Goal: Information Seeking & Learning: Learn about a topic

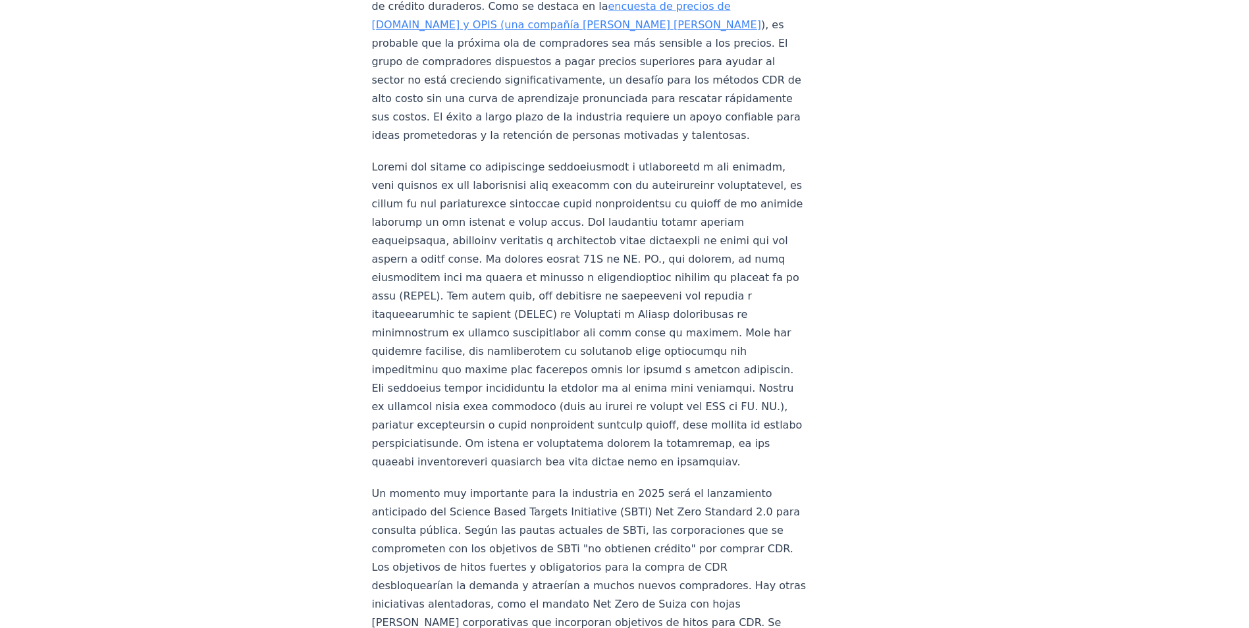
scroll to position [1975, 0]
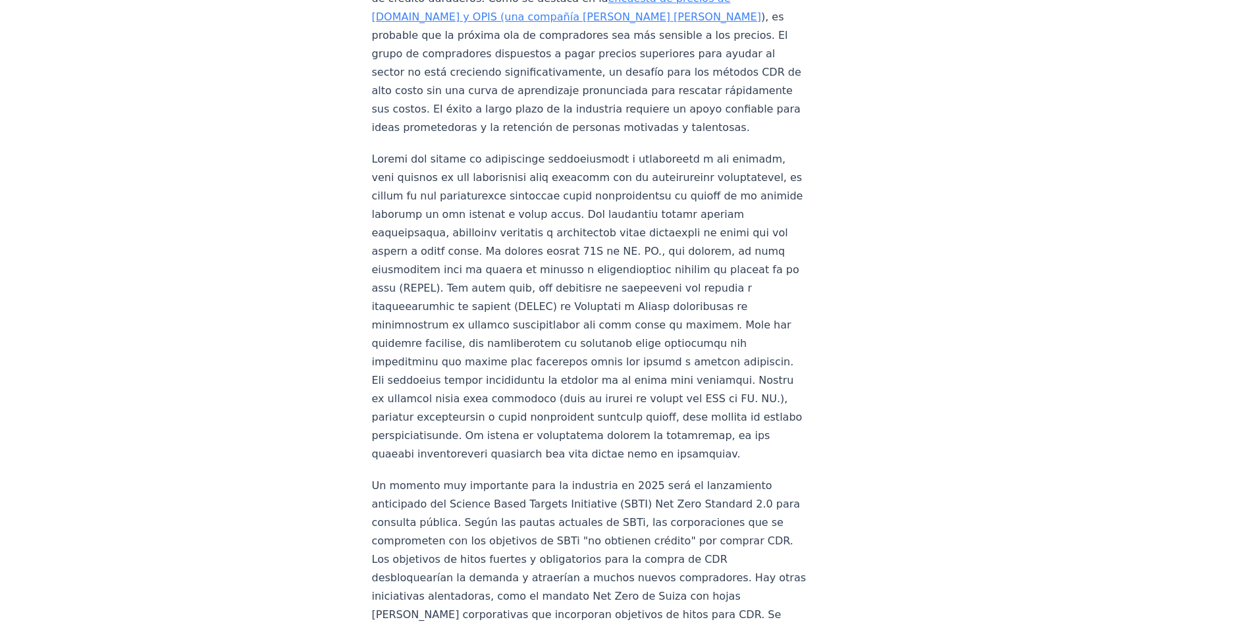
click at [566, 413] on p at bounding box center [590, 306] width 436 height 313
drag, startPoint x: 566, startPoint y: 413, endPoint x: 575, endPoint y: 423, distance: 14.0
click at [575, 423] on p at bounding box center [590, 306] width 436 height 313
drag, startPoint x: 575, startPoint y: 423, endPoint x: 568, endPoint y: 458, distance: 35.6
click at [568, 458] on p at bounding box center [590, 306] width 436 height 313
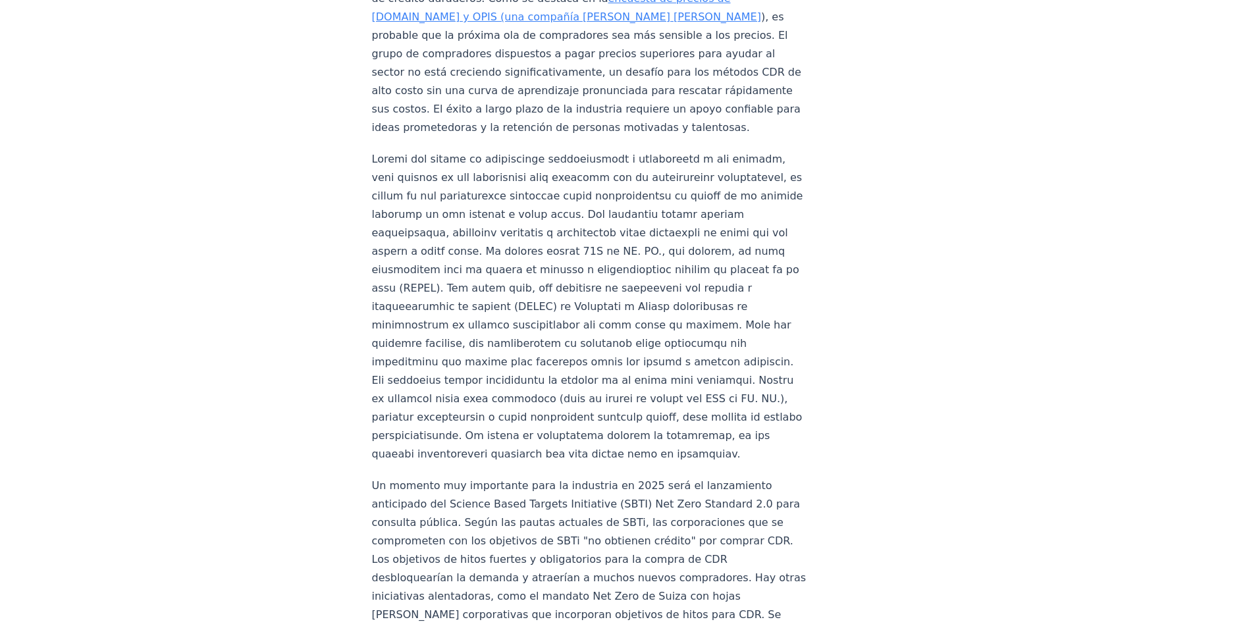
click at [562, 458] on p at bounding box center [590, 306] width 436 height 313
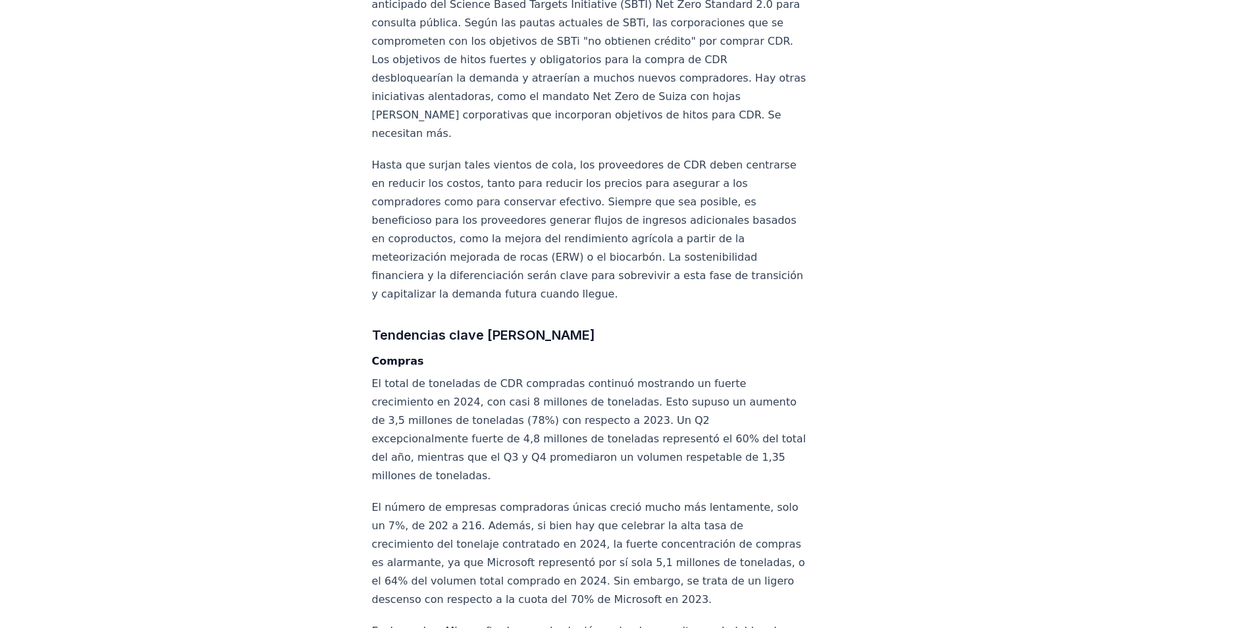
scroll to position [2524, 0]
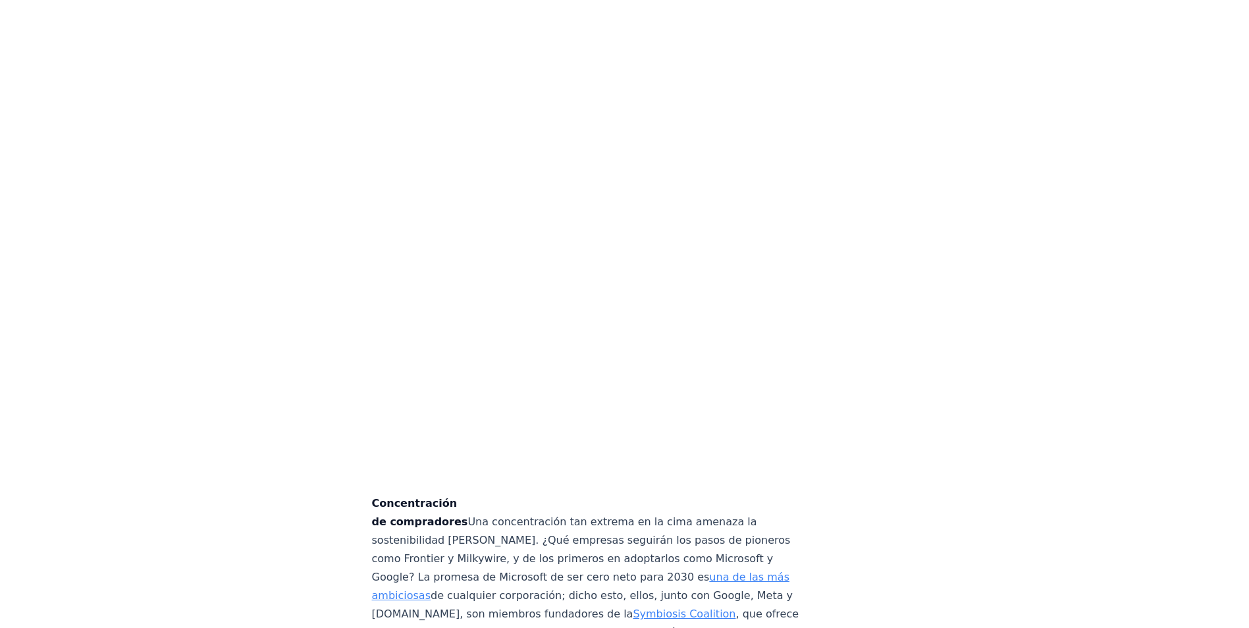
scroll to position [4171, 0]
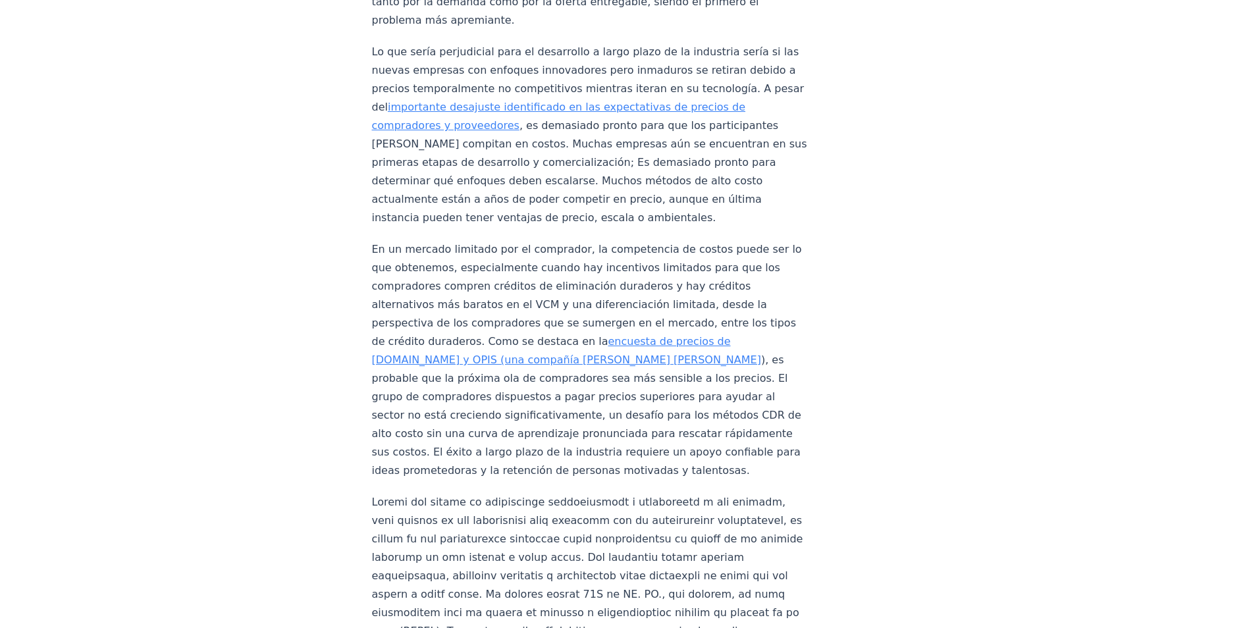
scroll to position [1646, 0]
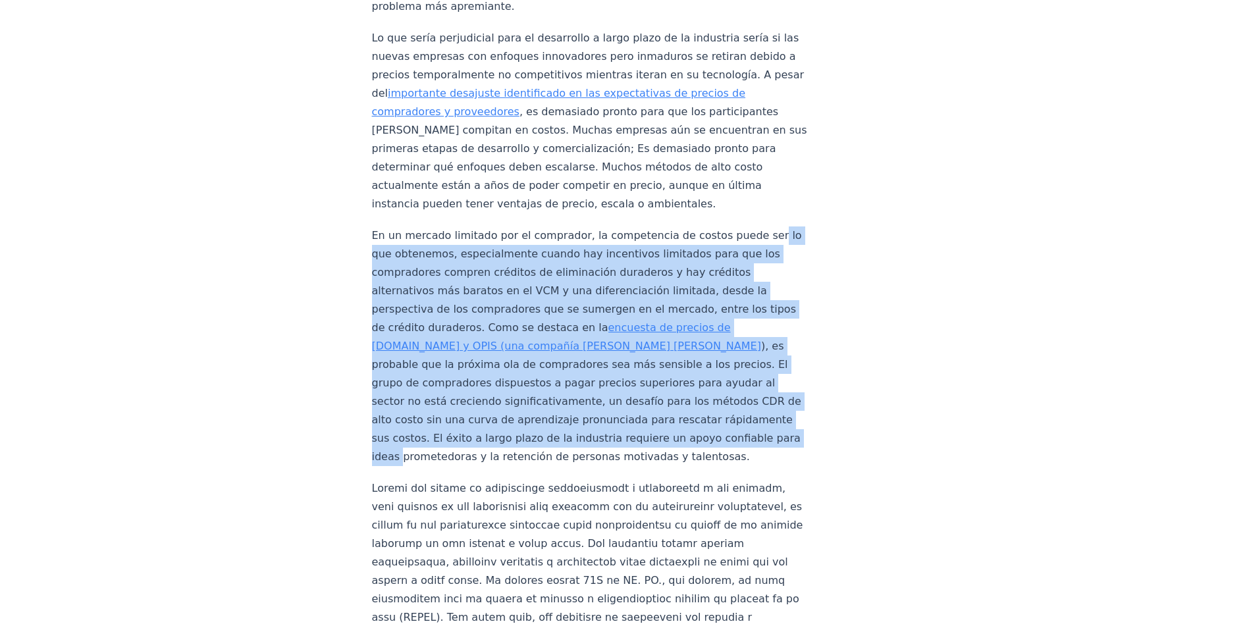
drag, startPoint x: 835, startPoint y: 219, endPoint x: 224, endPoint y: 426, distance: 645.6
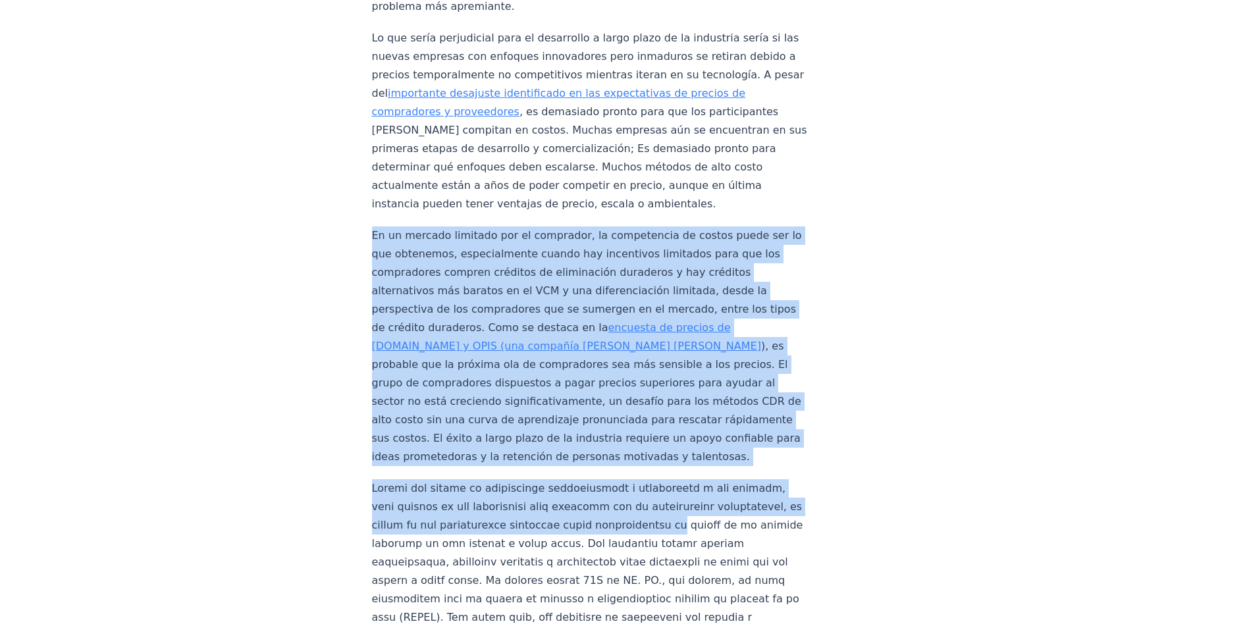
drag, startPoint x: 224, startPoint y: 426, endPoint x: 851, endPoint y: 523, distance: 634.8
drag, startPoint x: 851, startPoint y: 523, endPoint x: 897, endPoint y: 288, distance: 239.5
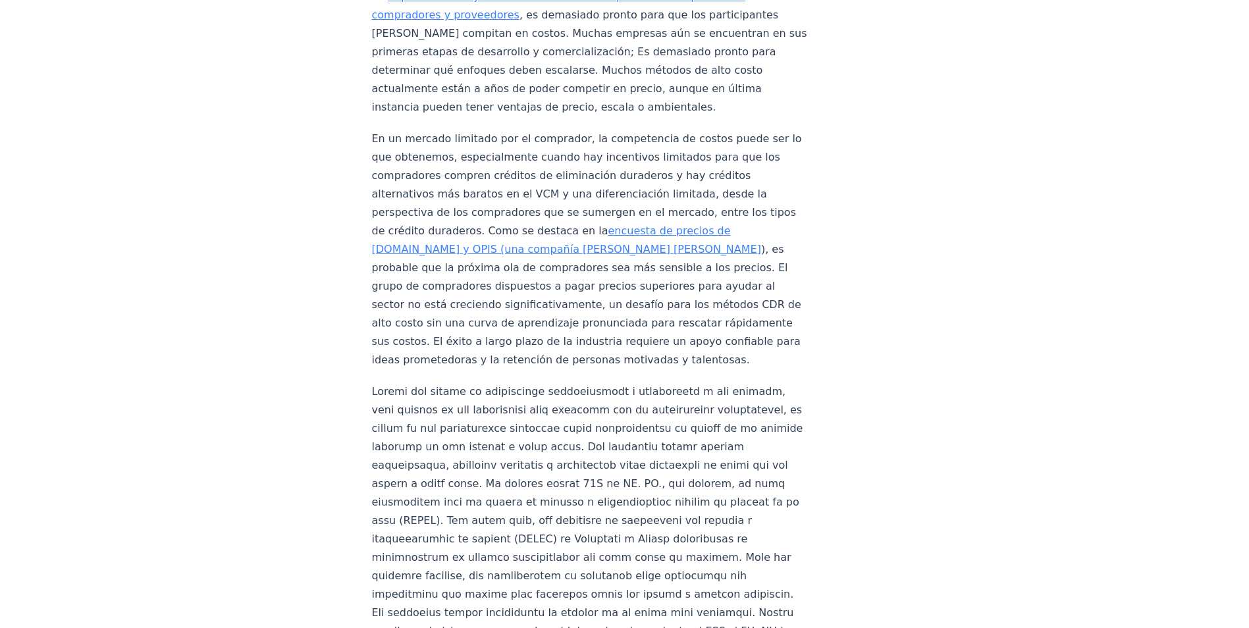
scroll to position [1760, 0]
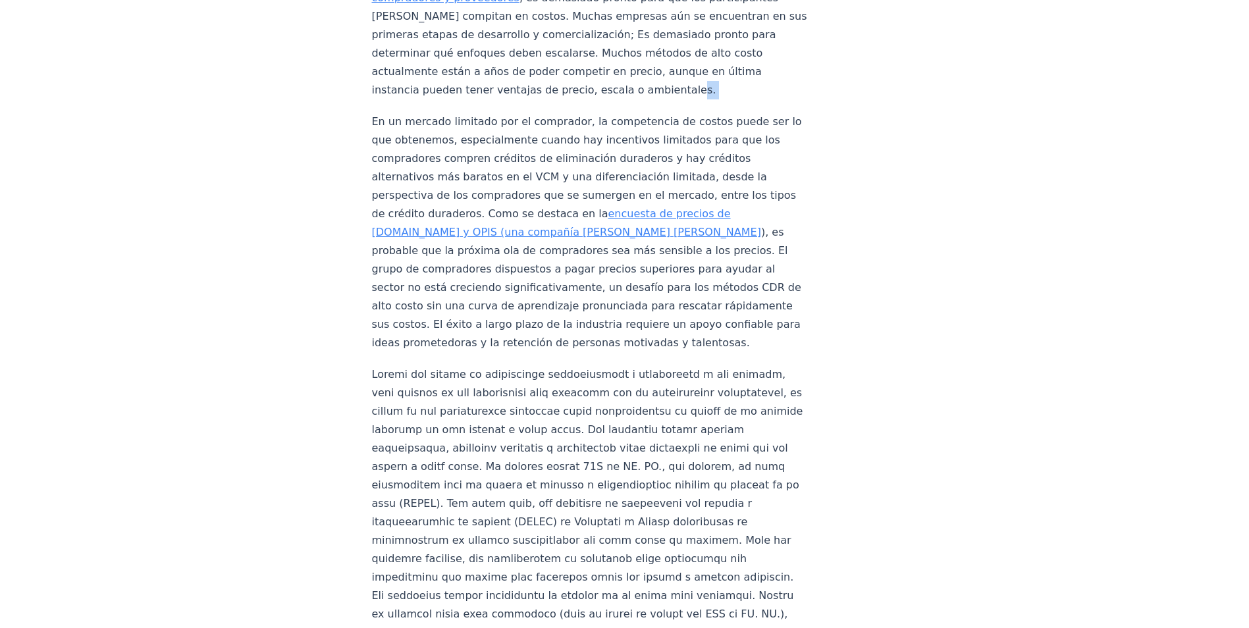
drag, startPoint x: 1063, startPoint y: 83, endPoint x: 118, endPoint y: 111, distance: 944.5
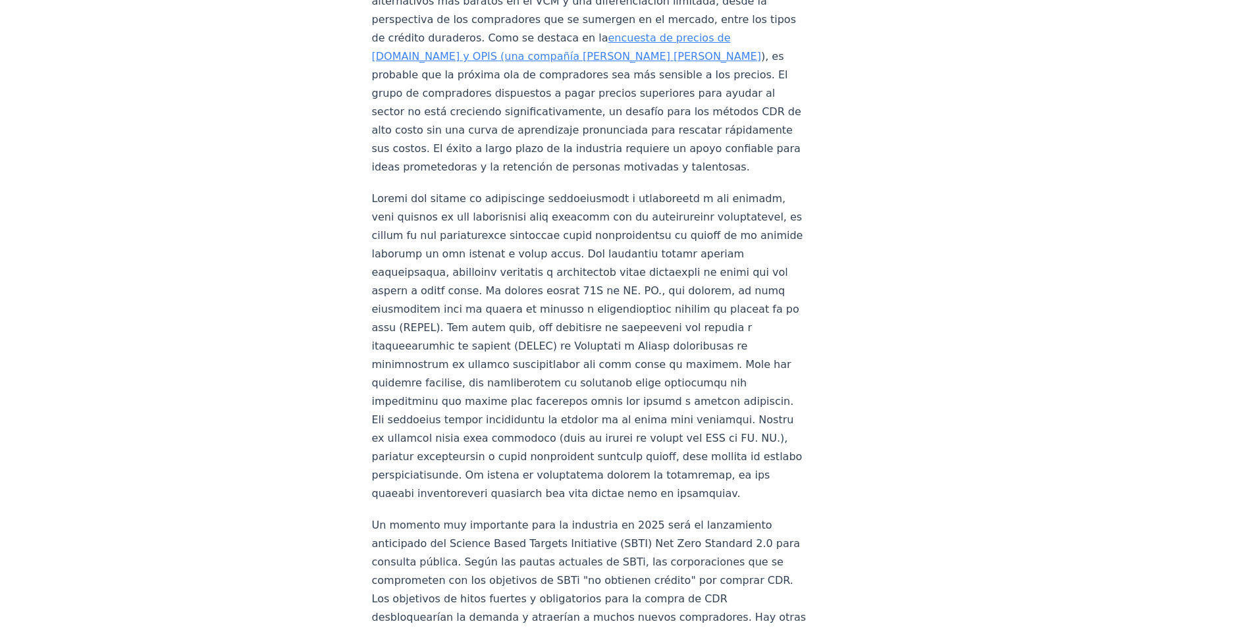
scroll to position [1957, 0]
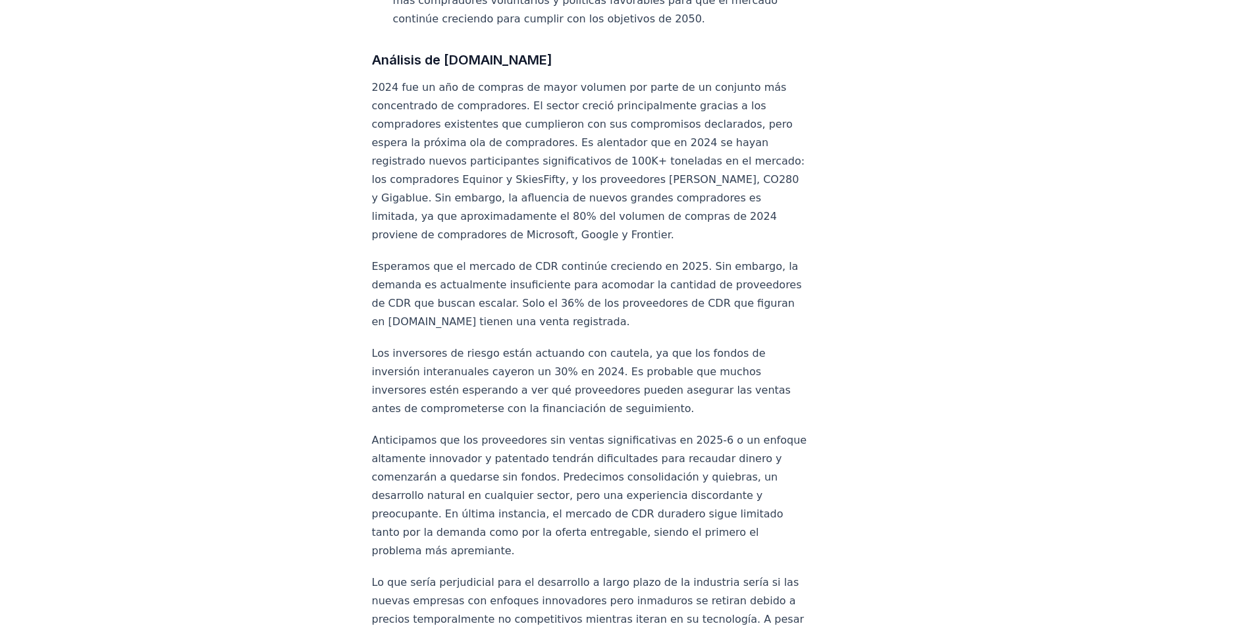
scroll to position [1431, 0]
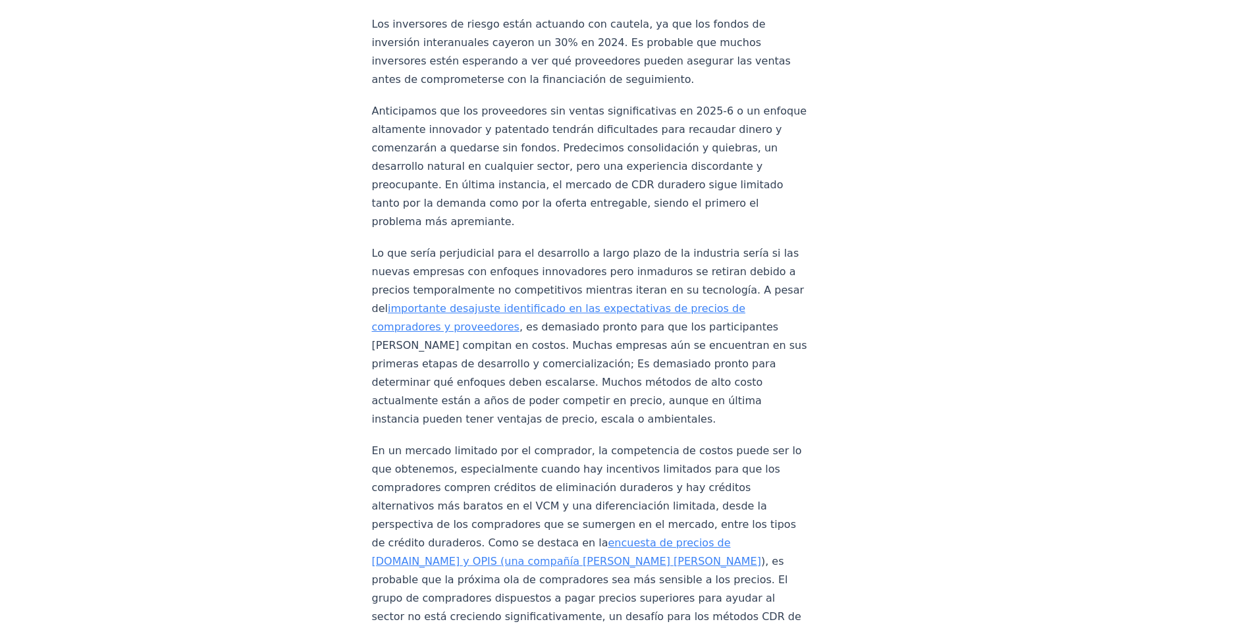
drag, startPoint x: 355, startPoint y: 74, endPoint x: 325, endPoint y: 95, distance: 37.3
drag, startPoint x: 351, startPoint y: 78, endPoint x: 564, endPoint y: 59, distance: 213.4
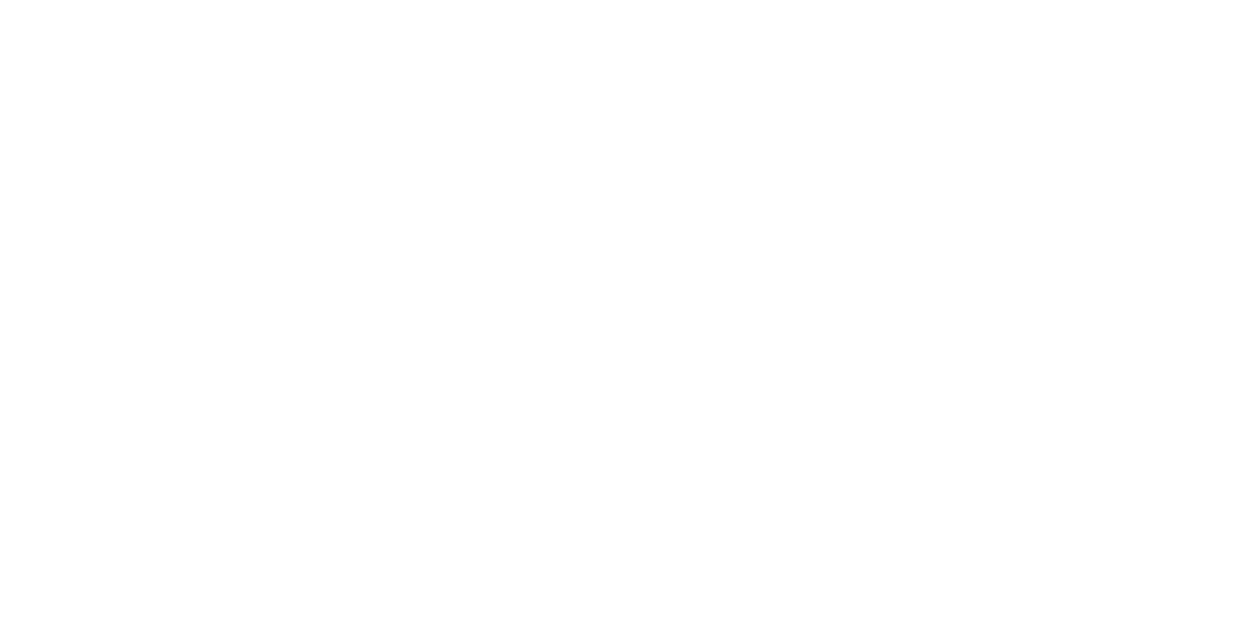
scroll to position [3274, 0]
drag, startPoint x: 615, startPoint y: 564, endPoint x: 1036, endPoint y: 469, distance: 431.2
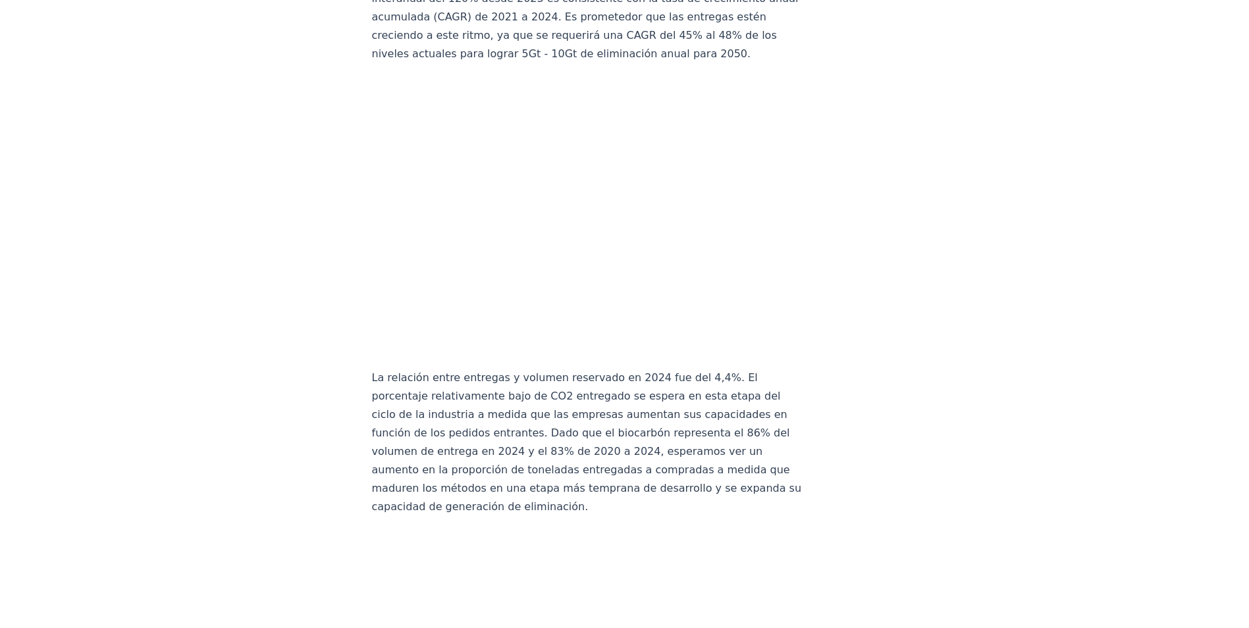
scroll to position [7356, 0]
drag, startPoint x: 981, startPoint y: 354, endPoint x: 853, endPoint y: 281, distance: 147.1
click at [853, 281] on article "[DATE] Mantenga la calma y elimine - [DOMAIN_NAME] Resumen del año 2024 Resúmen…" at bounding box center [625, 403] width 506 height 15423
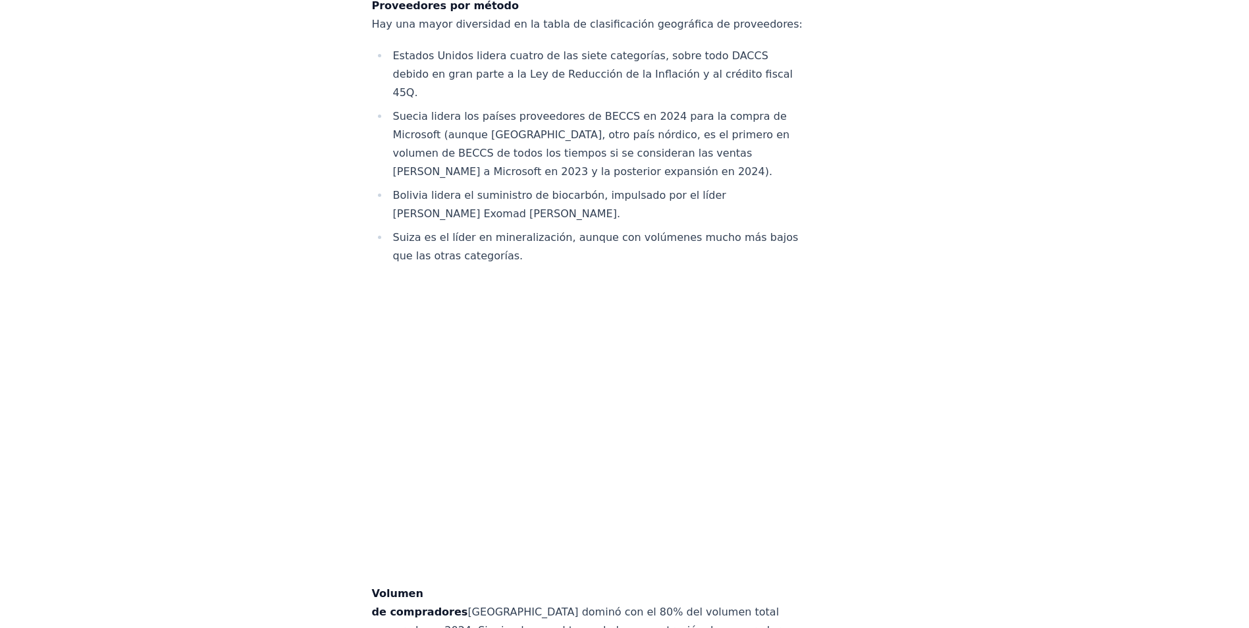
scroll to position [11305, 0]
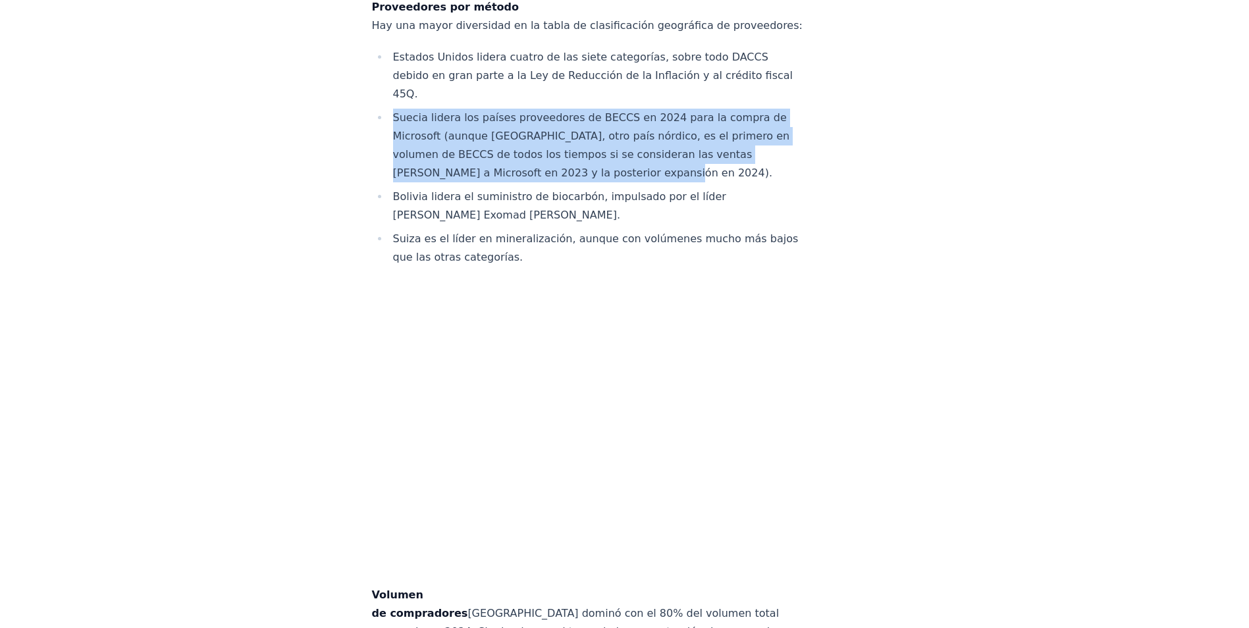
drag, startPoint x: 392, startPoint y: 207, endPoint x: 648, endPoint y: 263, distance: 261.5
click at [648, 182] on li "Suecia lidera los países proveedores de BECCS en 2024 para la compra de Microso…" at bounding box center [598, 146] width 419 height 74
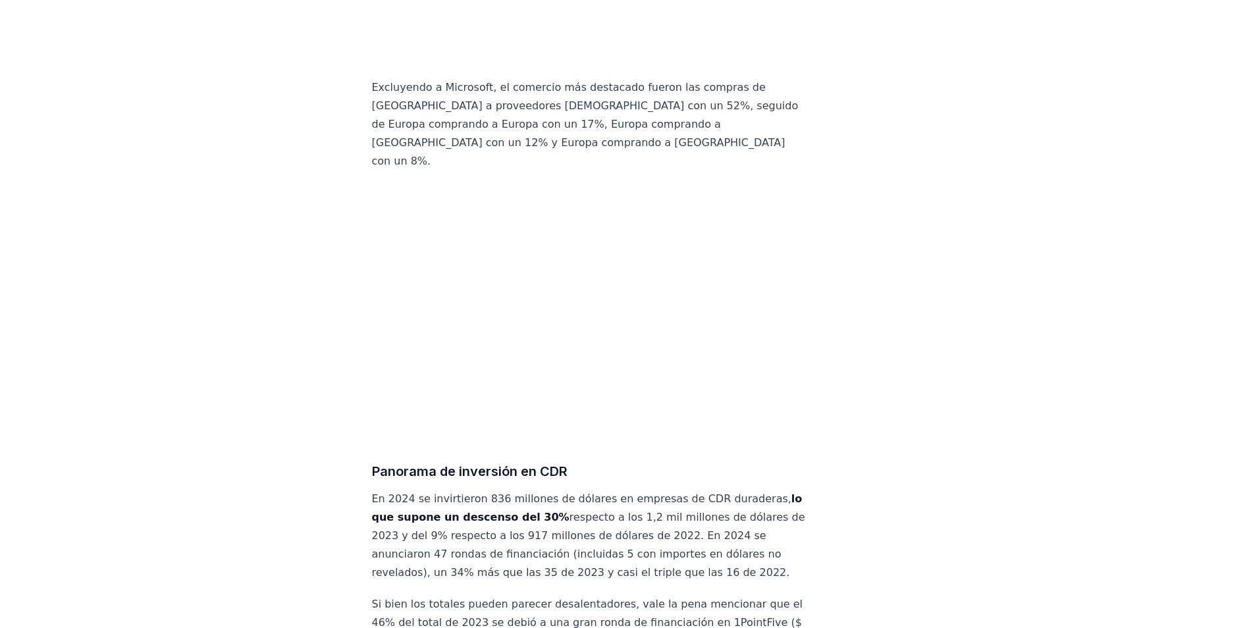
scroll to position [13083, 0]
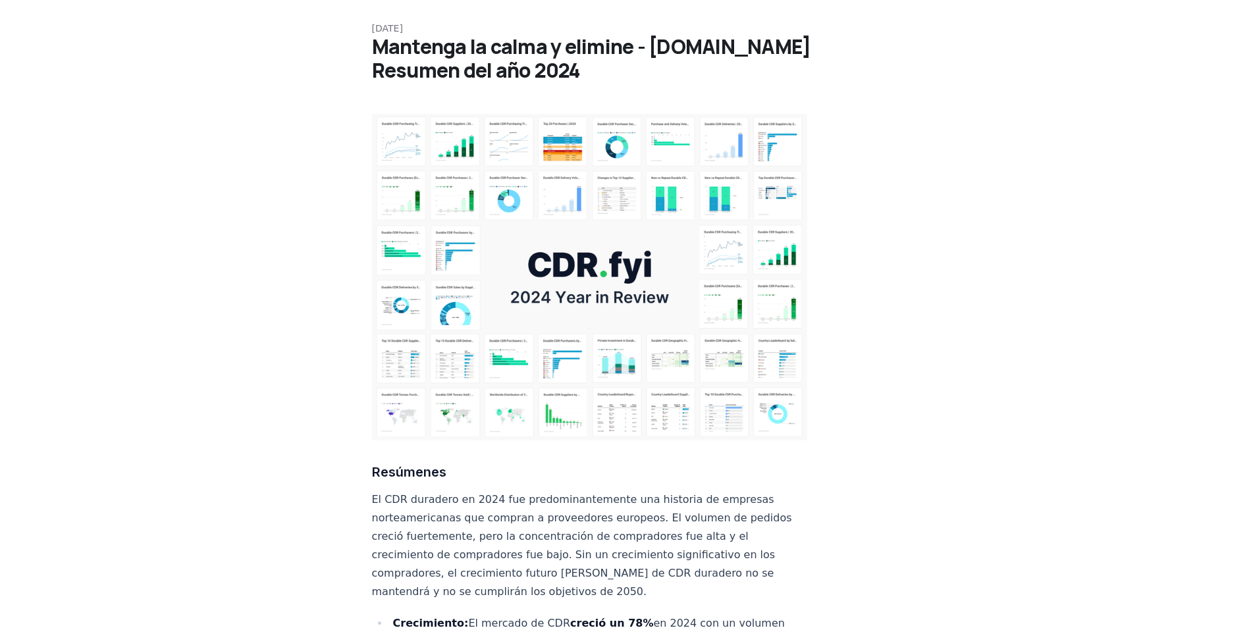
scroll to position [0, 0]
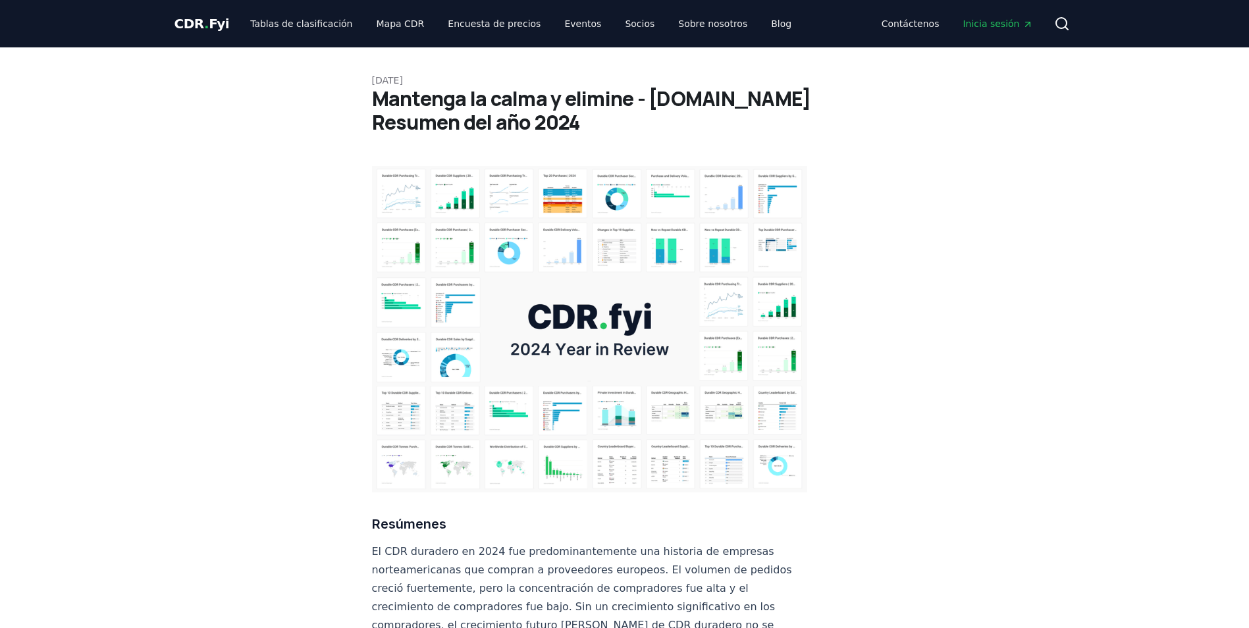
drag, startPoint x: 419, startPoint y: 473, endPoint x: 399, endPoint y: 488, distance: 24.5
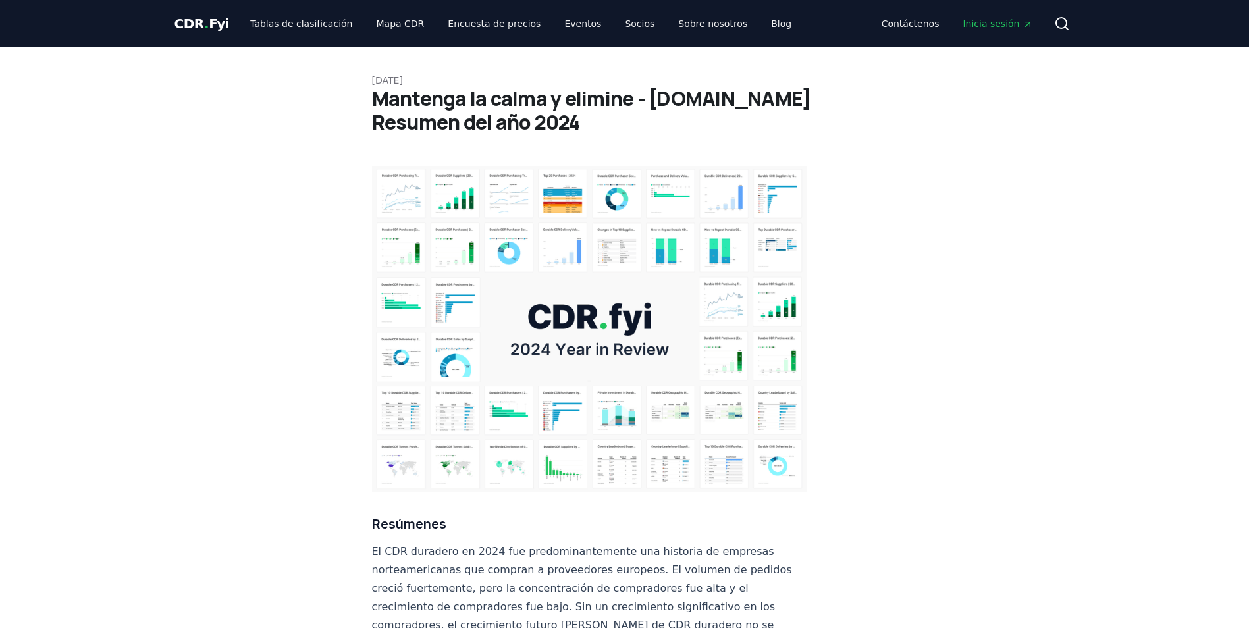
click at [407, 513] on h3 "Resúmenes" at bounding box center [590, 523] width 436 height 21
click at [375, 513] on h3 "Resúmenes" at bounding box center [590, 523] width 436 height 21
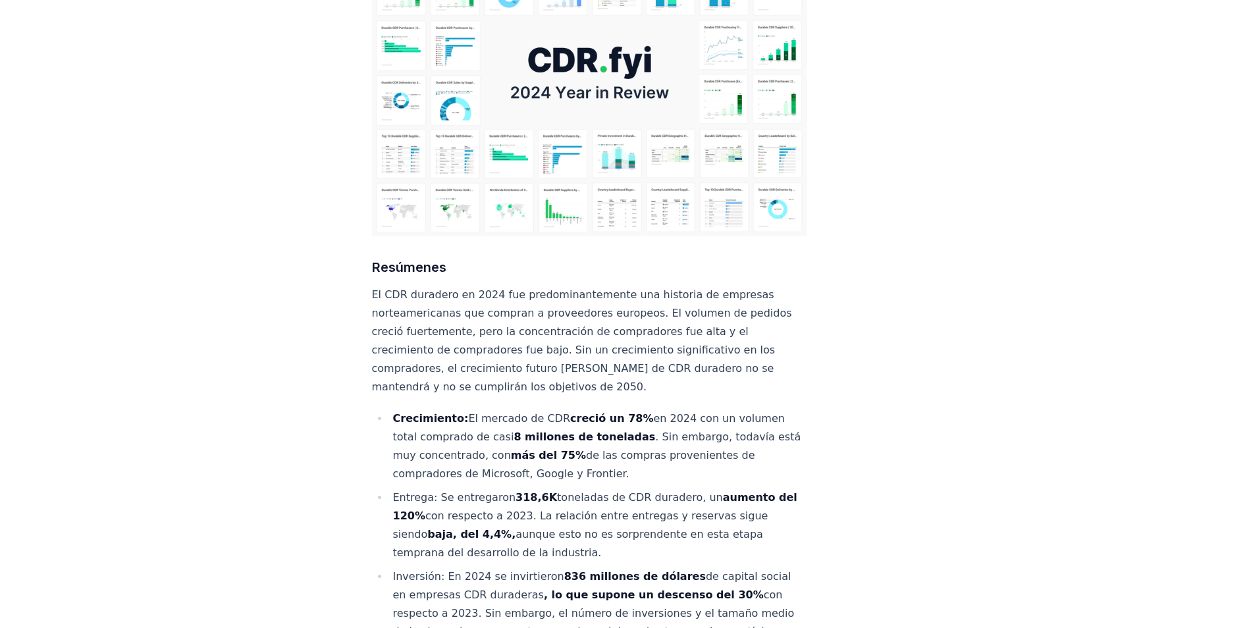
scroll to position [263, 0]
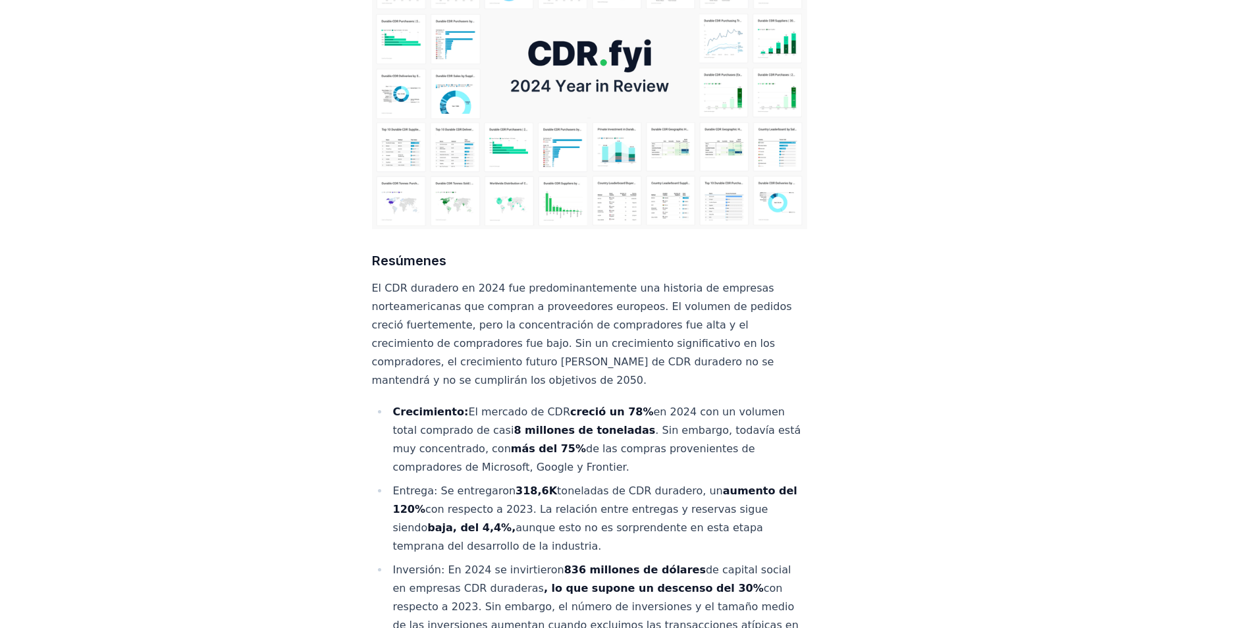
click at [394, 309] on p "El CDR duradero en 2024 fue predominantemente una historia de empresas norteame…" at bounding box center [590, 334] width 436 height 111
drag, startPoint x: 392, startPoint y: 295, endPoint x: 458, endPoint y: 297, distance: 65.9
click at [458, 297] on p "El CDR duradero en 2024 fue predominantemente una historia de empresas norteame…" at bounding box center [590, 334] width 436 height 111
drag, startPoint x: 458, startPoint y: 297, endPoint x: 408, endPoint y: 252, distance: 67.1
click at [435, 282] on p "El CDR duradero en 2024 fue predominantemente una historia de empresas norteame…" at bounding box center [590, 334] width 436 height 111
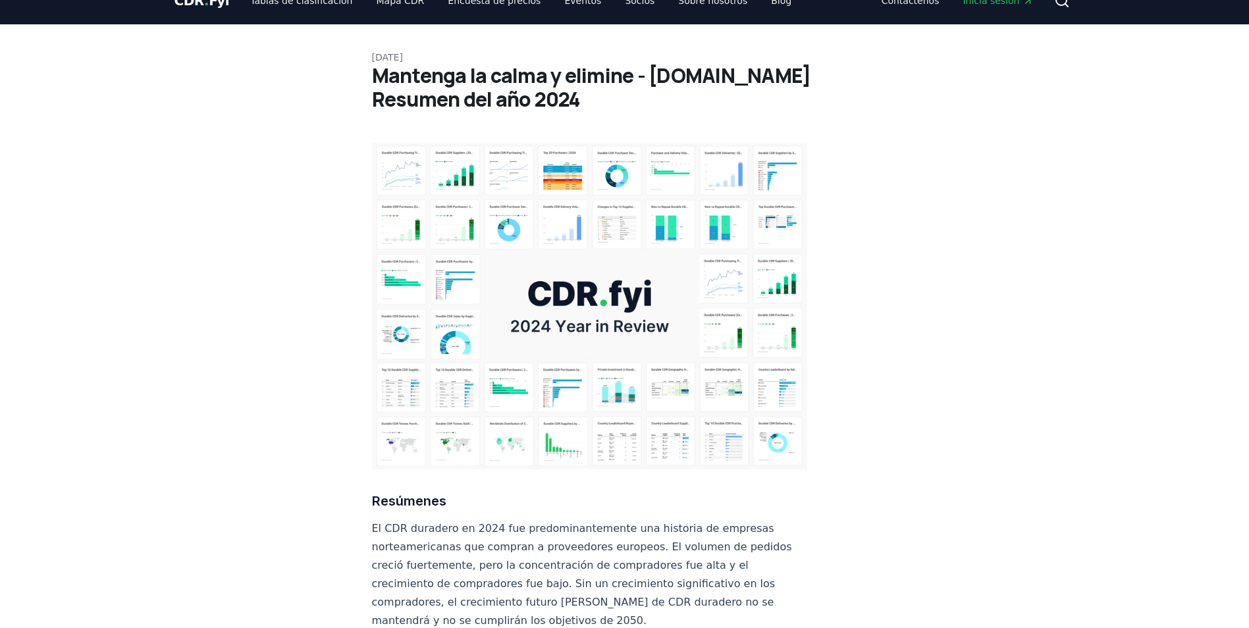
scroll to position [0, 0]
